Goal: Complete application form

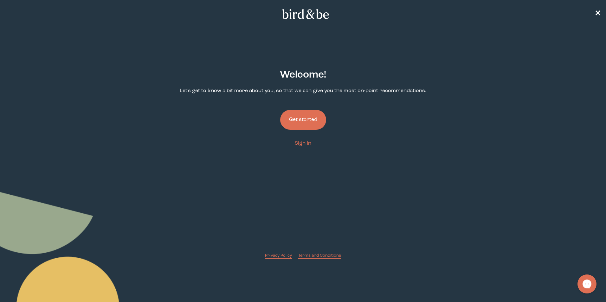
click at [305, 123] on button "Get started" at bounding box center [303, 120] width 46 height 20
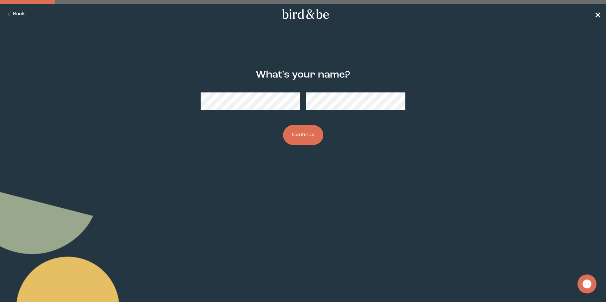
click at [596, 13] on span "✕" at bounding box center [597, 14] width 6 height 8
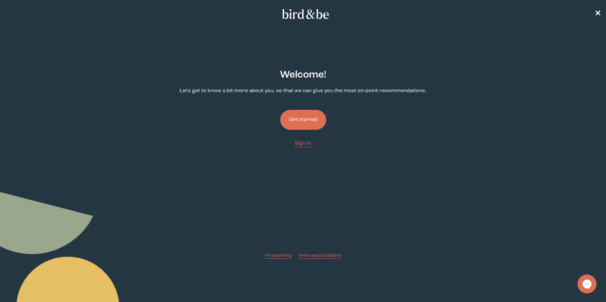
click at [299, 122] on button "Get started" at bounding box center [303, 120] width 46 height 20
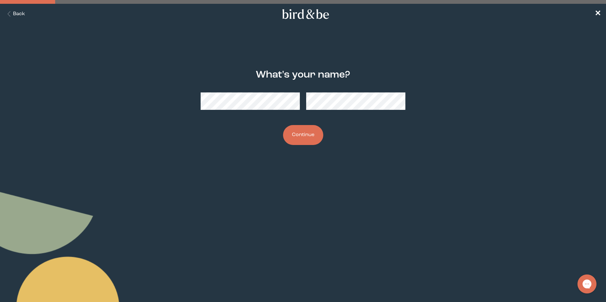
click at [314, 133] on button "Continue" at bounding box center [303, 135] width 40 height 20
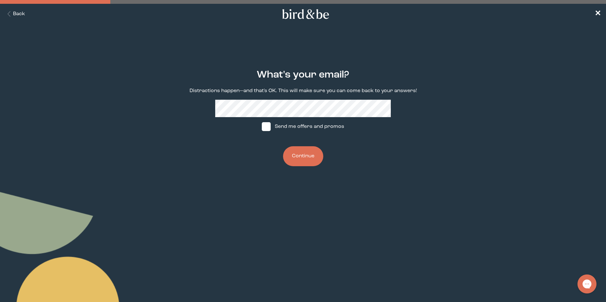
click at [303, 159] on button "Continue" at bounding box center [303, 156] width 40 height 20
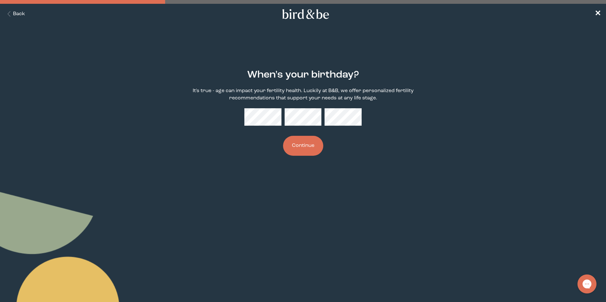
click at [283, 136] on button "Continue" at bounding box center [303, 146] width 40 height 20
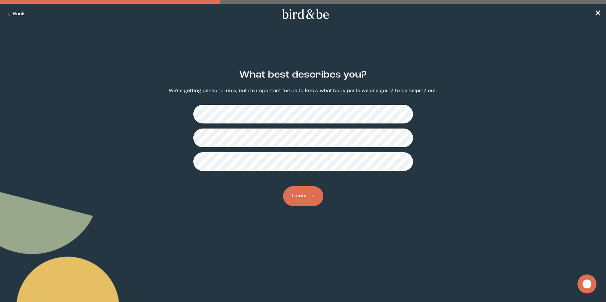
click at [304, 196] on button "Continue" at bounding box center [303, 196] width 40 height 20
click at [310, 195] on button "Continue" at bounding box center [303, 196] width 40 height 20
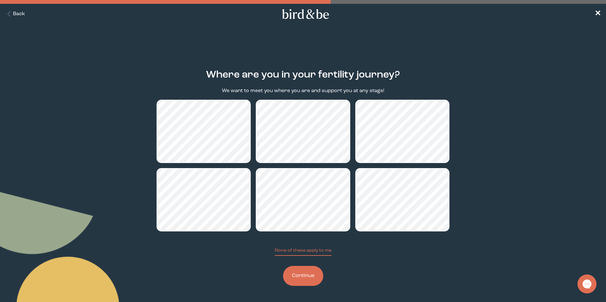
click at [310, 272] on button "Continue" at bounding box center [303, 276] width 40 height 20
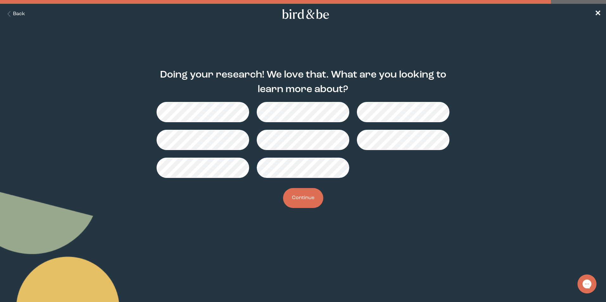
click at [292, 198] on button "Continue" at bounding box center [303, 198] width 40 height 20
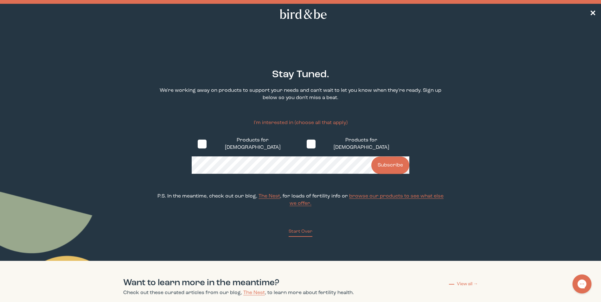
click at [301, 142] on label "Products for [DEMOGRAPHIC_DATA]" at bounding box center [355, 144] width 109 height 25
click at [306, 144] on input "Products for [DEMOGRAPHIC_DATA]" at bounding box center [306, 144] width 0 height 0
checkbox input "true"
click at [591, 10] on nav "✕" at bounding box center [300, 14] width 601 height 20
click at [593, 14] on span "✕" at bounding box center [593, 14] width 6 height 8
